Goal: Transaction & Acquisition: Purchase product/service

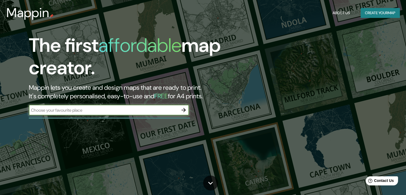
click at [129, 108] on input "text" at bounding box center [103, 110] width 149 height 6
type input "san [PERSON_NAME]"
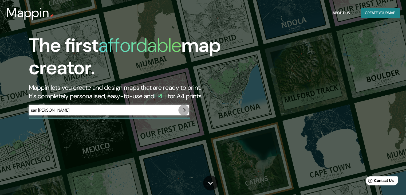
click at [186, 110] on icon "button" at bounding box center [183, 110] width 6 height 6
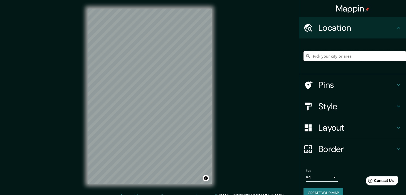
click at [349, 54] on input "Pick your city or area" at bounding box center [354, 56] width 102 height 10
click at [313, 58] on input "Pick your city or area" at bounding box center [354, 56] width 102 height 10
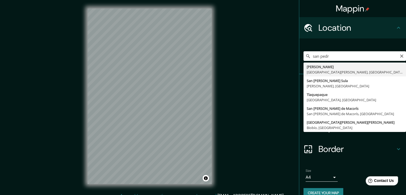
type input "[PERSON_NAME], [GEOGRAPHIC_DATA][PERSON_NAME], [GEOGRAPHIC_DATA]"
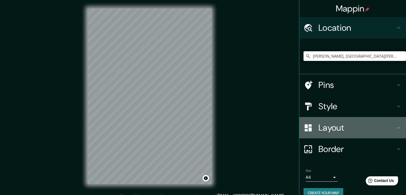
click at [362, 130] on h4 "Layout" at bounding box center [356, 127] width 77 height 11
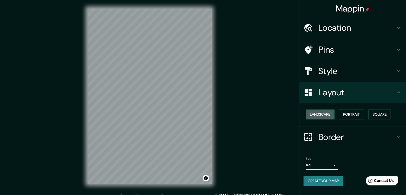
click at [320, 117] on button "Landscape" at bounding box center [319, 114] width 29 height 10
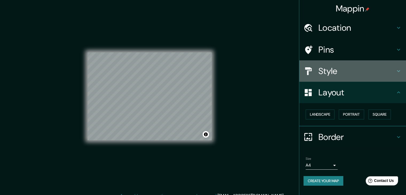
click at [377, 73] on h4 "Style" at bounding box center [356, 71] width 77 height 11
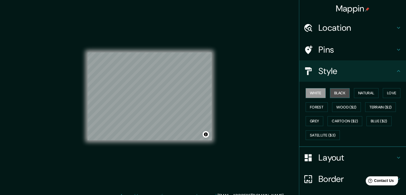
click at [339, 94] on button "Black" at bounding box center [340, 93] width 20 height 10
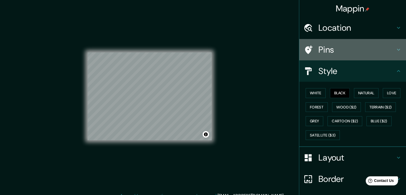
click at [370, 50] on h4 "Pins" at bounding box center [356, 49] width 77 height 11
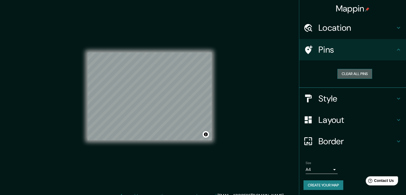
click at [360, 74] on button "Clear all pins" at bounding box center [354, 74] width 35 height 10
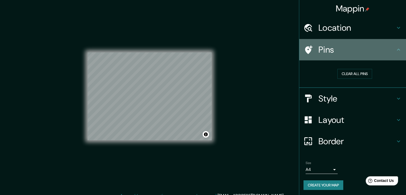
click at [373, 52] on h4 "Pins" at bounding box center [356, 49] width 77 height 11
click at [393, 55] on div "Pins" at bounding box center [352, 49] width 107 height 21
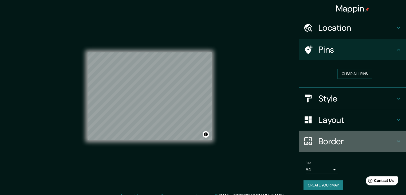
click at [299, 131] on div "Border" at bounding box center [352, 140] width 107 height 21
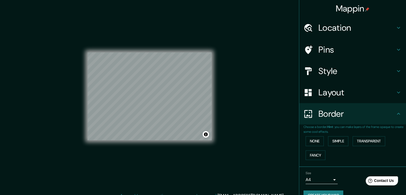
click at [281, 117] on div "Mappin Location [PERSON_NAME], [GEOGRAPHIC_DATA][PERSON_NAME], [GEOGRAPHIC_DATA…" at bounding box center [203, 100] width 406 height 201
